Goal: Task Accomplishment & Management: Complete application form

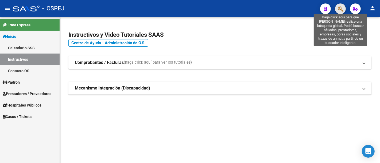
click at [341, 8] on icon "button" at bounding box center [339, 9] width 5 height 6
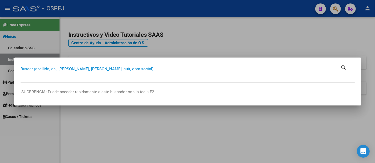
paste input "22349367"
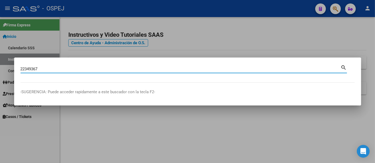
type input "22349367"
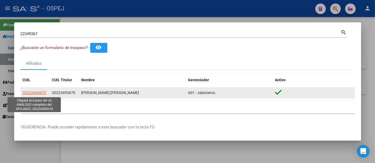
click at [33, 93] on span "20223493670" at bounding box center [34, 93] width 23 height 4
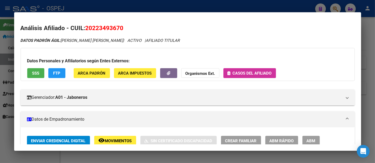
click at [240, 71] on span "Casos del afiliado" at bounding box center [252, 73] width 39 height 5
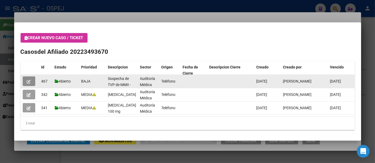
click at [29, 80] on icon "button" at bounding box center [29, 82] width 4 height 4
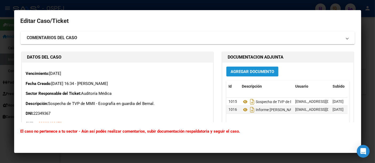
click at [243, 71] on span "Agregar Documento" at bounding box center [253, 71] width 44 height 5
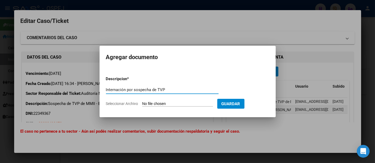
type input "Internación por sospecha de TVP"
click at [179, 105] on input "Seleccionar Archivo" at bounding box center [177, 104] width 71 height 5
type input "C:\fakepath\Int. por TVP.pdf"
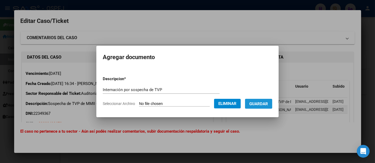
click at [268, 104] on span "Guardar" at bounding box center [258, 104] width 19 height 5
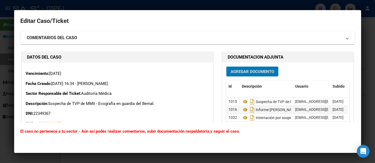
click at [260, 6] on div at bounding box center [187, 81] width 375 height 163
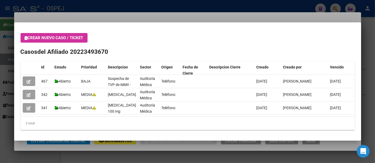
click at [178, 15] on div at bounding box center [187, 81] width 375 height 163
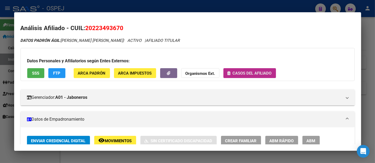
click at [263, 73] on span "Casos del afiliado" at bounding box center [252, 73] width 39 height 5
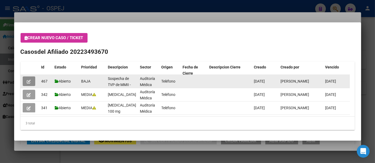
click at [27, 82] on icon "button" at bounding box center [29, 82] width 4 height 4
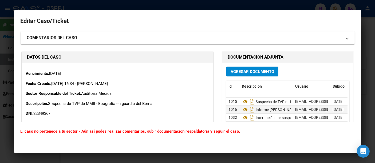
click at [191, 5] on div at bounding box center [187, 81] width 375 height 163
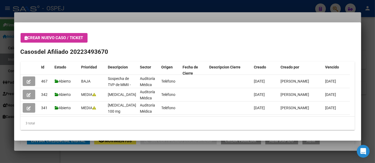
click at [147, 21] on div at bounding box center [187, 81] width 375 height 163
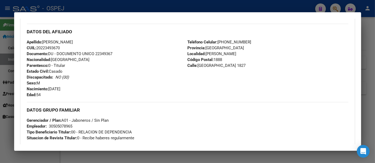
scroll to position [178, 0]
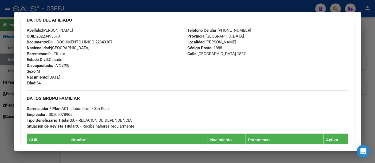
click at [60, 114] on div "30505078965" at bounding box center [60, 115] width 23 height 6
click at [203, 76] on div "Teléfono Celular: [PHONE_NUMBER] Provincia: [GEOGRAPHIC_DATA] Localidad: [PERSO…" at bounding box center [268, 56] width 161 height 59
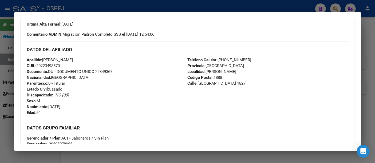
scroll to position [0, 0]
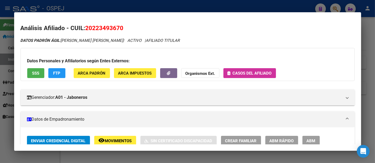
click at [258, 5] on div at bounding box center [187, 81] width 375 height 163
